Goal: Find specific page/section: Find specific page/section

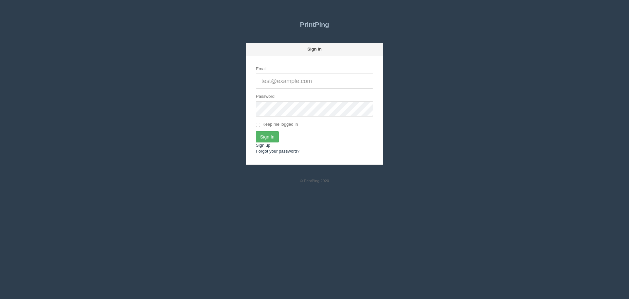
type input "[PERSON_NAME][EMAIL_ADDRESS][DOMAIN_NAME]"
click at [264, 134] on input "Sign In" at bounding box center [267, 136] width 23 height 11
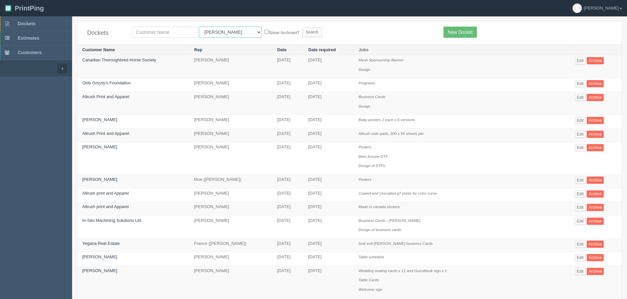
click at [225, 32] on select "All Users Ali Ali Test 1 Aly Amy Ankit Arif Brandon Dan France Greg Jim Mark Ma…" at bounding box center [230, 32] width 63 height 11
select select "14"
click at [199, 27] on select "All Users Ali Ali Test 1 Aly Amy Ankit Arif Brandon Dan France Greg Jim Mark Ma…" at bounding box center [230, 32] width 63 height 11
click at [189, 35] on input "text" at bounding box center [165, 32] width 66 height 11
type input "great"
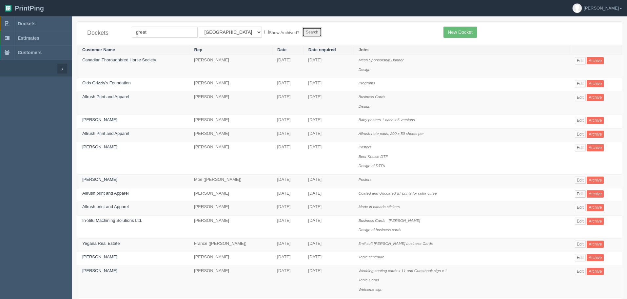
click at [302, 32] on input "Search" at bounding box center [312, 32] width 20 height 10
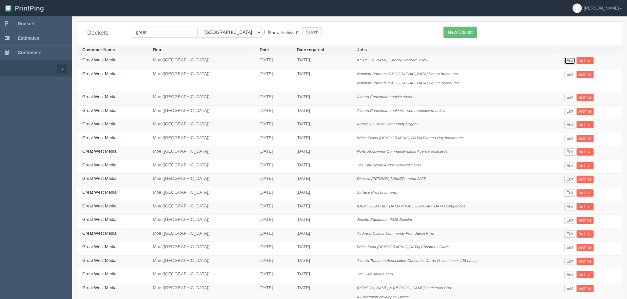
click at [567, 61] on link "Edit" at bounding box center [570, 60] width 11 height 7
